Goal: Information Seeking & Learning: Check status

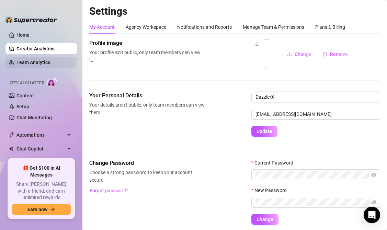
click at [43, 62] on link "Team Analytics" at bounding box center [33, 62] width 34 height 5
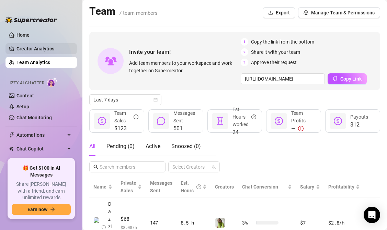
click at [48, 44] on link "Creator Analytics" at bounding box center [43, 48] width 55 height 11
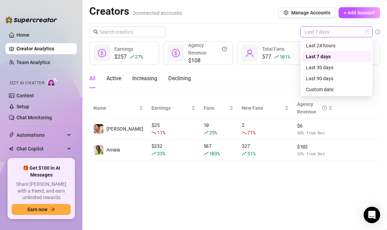
click at [331, 31] on span "Last 7 days" at bounding box center [336, 32] width 64 height 10
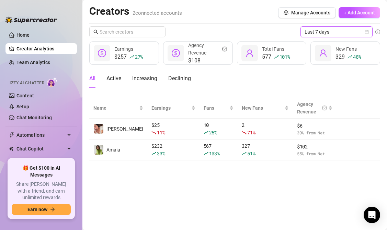
click at [330, 35] on span "Last 7 days" at bounding box center [336, 32] width 64 height 10
click at [224, 181] on main "Creators 2 connected accounts Manage Accounts + Add Account Last 7 days Last 7 …" at bounding box center [234, 115] width 304 height 230
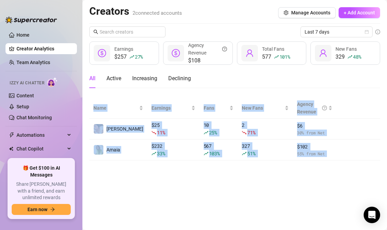
drag, startPoint x: 224, startPoint y: 182, endPoint x: 252, endPoint y: 99, distance: 88.4
click at [252, 99] on body "Home Creator Analytics Team Analytics Izzy AI Chatter Content Setup Chat Monito…" at bounding box center [193, 115] width 387 height 230
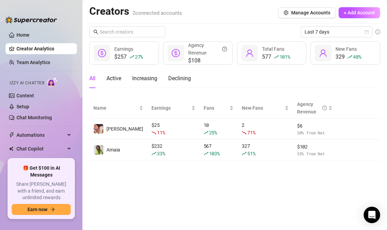
click at [261, 80] on div "All Active Increasing Declining" at bounding box center [234, 78] width 291 height 19
drag, startPoint x: 261, startPoint y: 80, endPoint x: 217, endPoint y: 184, distance: 112.7
click at [217, 184] on main "Creators 2 connected accounts Manage Accounts + Add Account Last 7 days $257 27…" at bounding box center [234, 115] width 304 height 230
click at [217, 177] on main "Creators 2 connected accounts Manage Accounts + Add Account Last 7 days $257 27…" at bounding box center [234, 115] width 304 height 230
drag, startPoint x: 213, startPoint y: 174, endPoint x: 245, endPoint y: 88, distance: 91.3
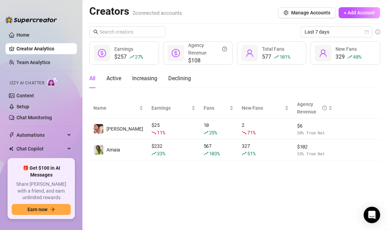
click at [245, 88] on main "Creators 2 connected accounts Manage Accounts + Add Account Last 7 days $257 27…" at bounding box center [234, 115] width 304 height 230
click at [247, 83] on div "All Active Increasing Declining" at bounding box center [234, 78] width 291 height 19
click at [29, 34] on link "Home" at bounding box center [22, 34] width 13 height 5
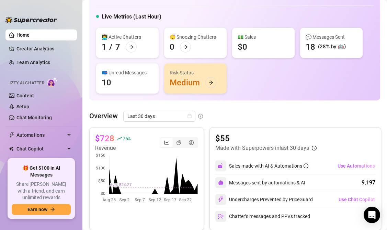
scroll to position [33, 0]
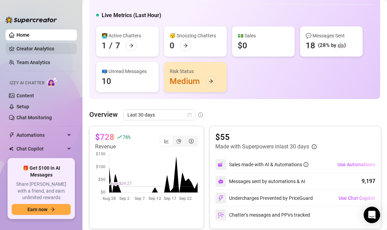
click at [52, 47] on link "Creator Analytics" at bounding box center [43, 48] width 55 height 11
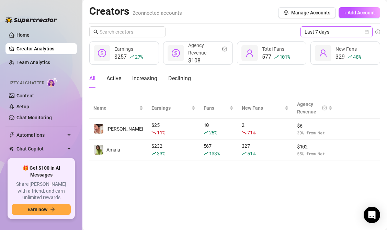
click at [346, 30] on span "Last 7 days" at bounding box center [336, 32] width 64 height 10
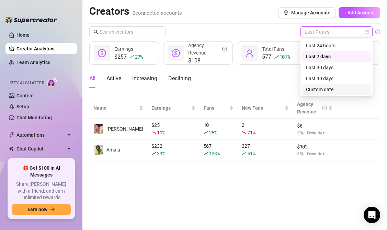
click at [322, 90] on div "Custom date" at bounding box center [336, 90] width 61 height 8
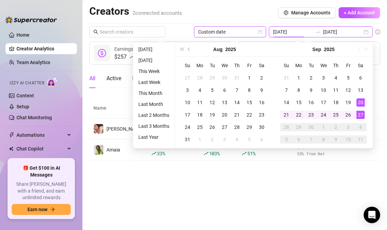
click at [311, 31] on input "[DATE]" at bounding box center [292, 32] width 39 height 8
type input "[DATE]"
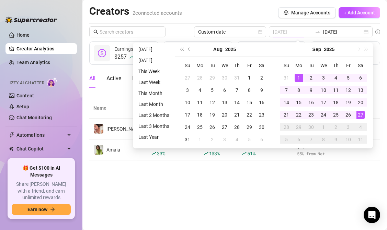
click at [298, 78] on div "1" at bounding box center [298, 78] width 8 height 8
type input "[DATE]"
click at [362, 113] on div "27" at bounding box center [360, 115] width 8 height 8
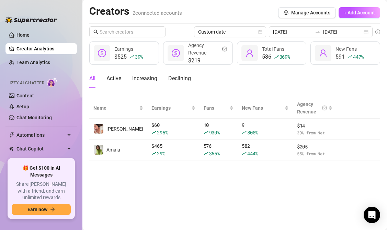
click at [269, 184] on main "Creators 2 connected accounts Manage Accounts + Add Account Custom date [DATE] …" at bounding box center [234, 115] width 304 height 230
click at [232, 172] on main "Creators 2 connected accounts Manage Accounts + Add Account Custom date [DATE] …" at bounding box center [234, 115] width 304 height 230
click at [215, 179] on main "Creators 2 connected accounts Manage Accounts + Add Account Custom date [DATE] …" at bounding box center [234, 115] width 304 height 230
